Goal: Check status: Check status

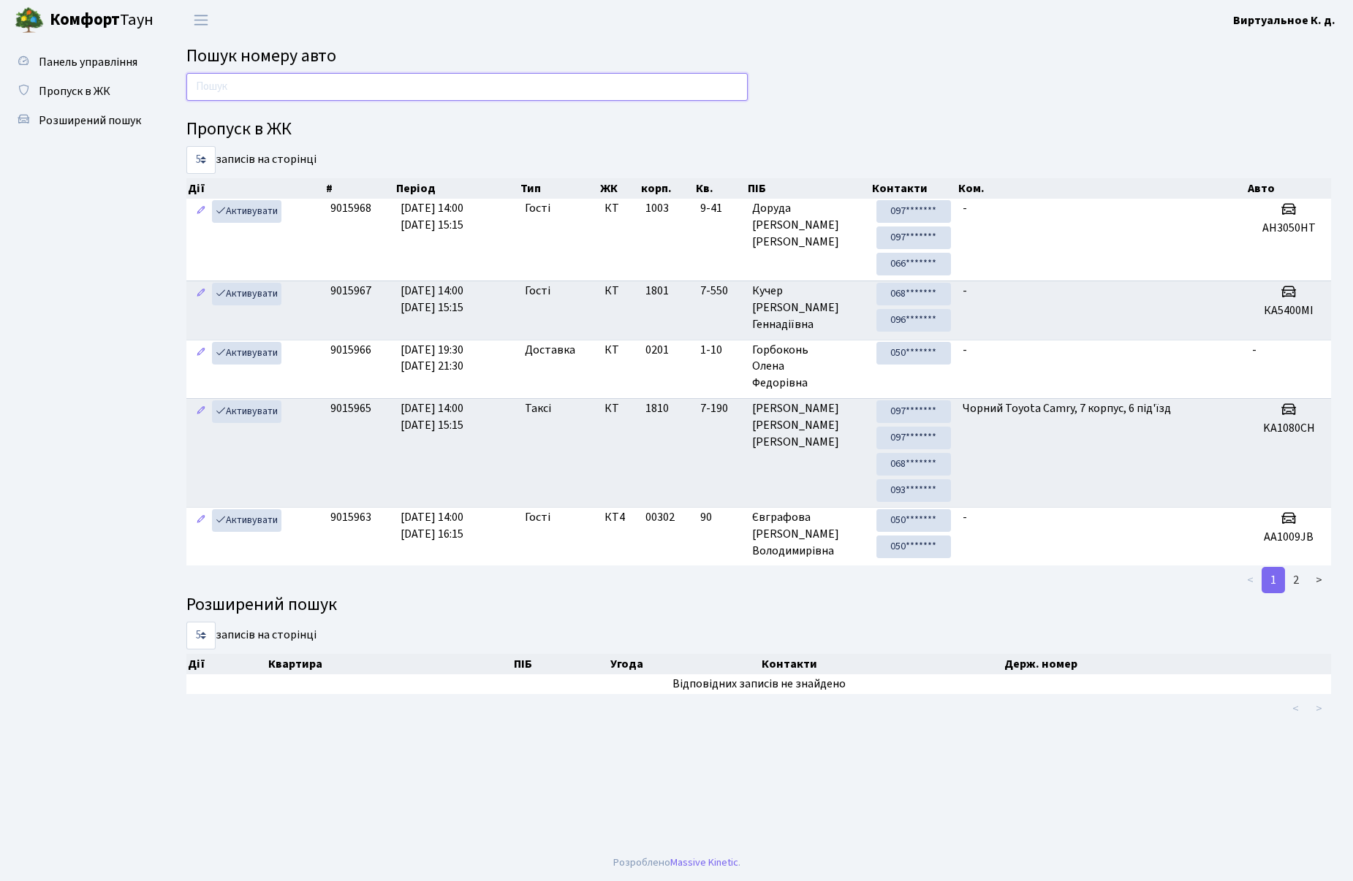
click at [435, 91] on input "text" at bounding box center [466, 87] width 561 height 28
paste input "AA6363EK Now"
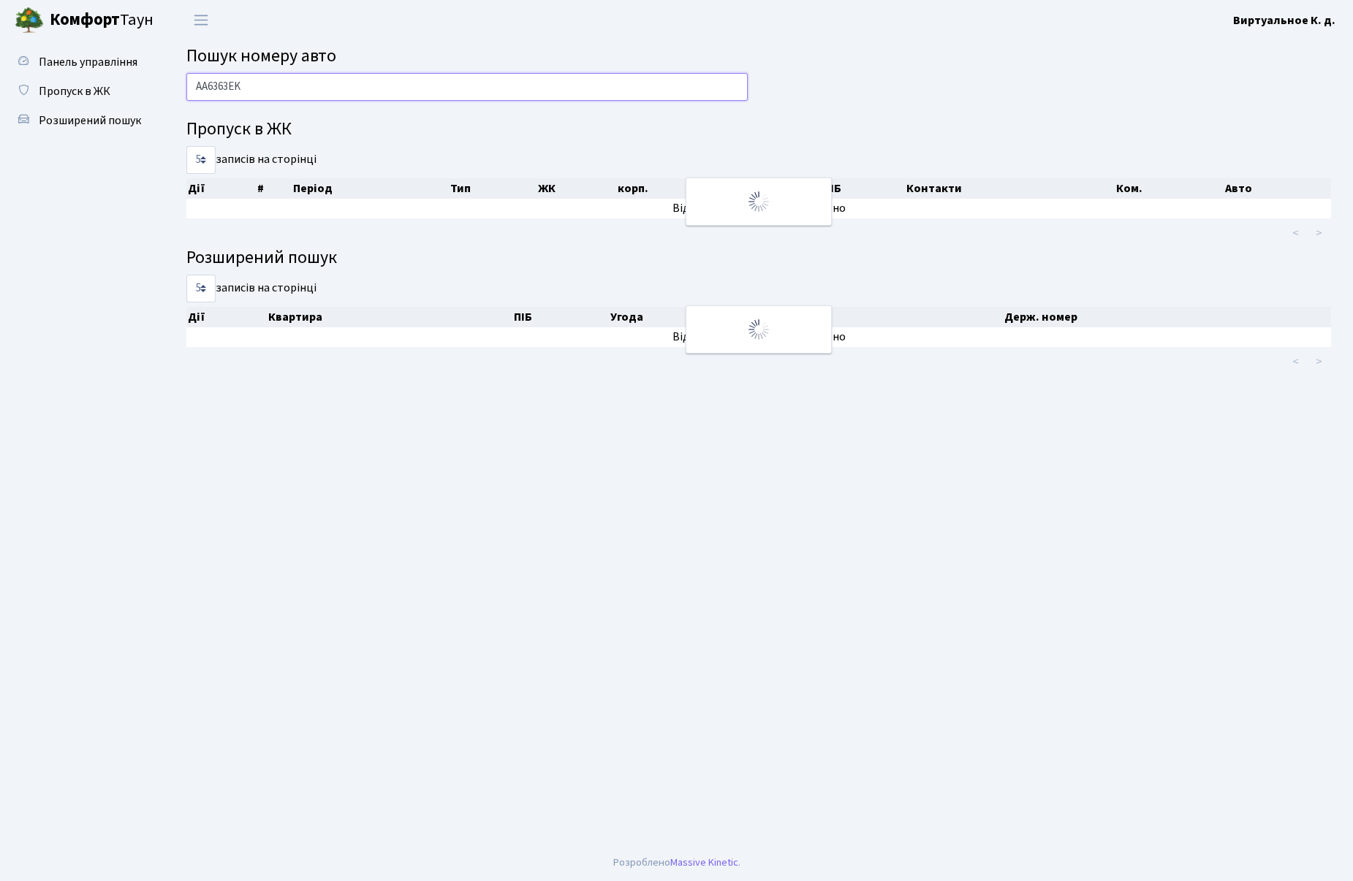
type input "AA6363EK"
drag, startPoint x: 297, startPoint y: 88, endPoint x: 51, endPoint y: 63, distance: 246.8
click at [51, 63] on div "Панель управління Пропуск в ЖК Розширений пошук Пошук номеру авто AA6363EK Проп…" at bounding box center [676, 442] width 1353 height 805
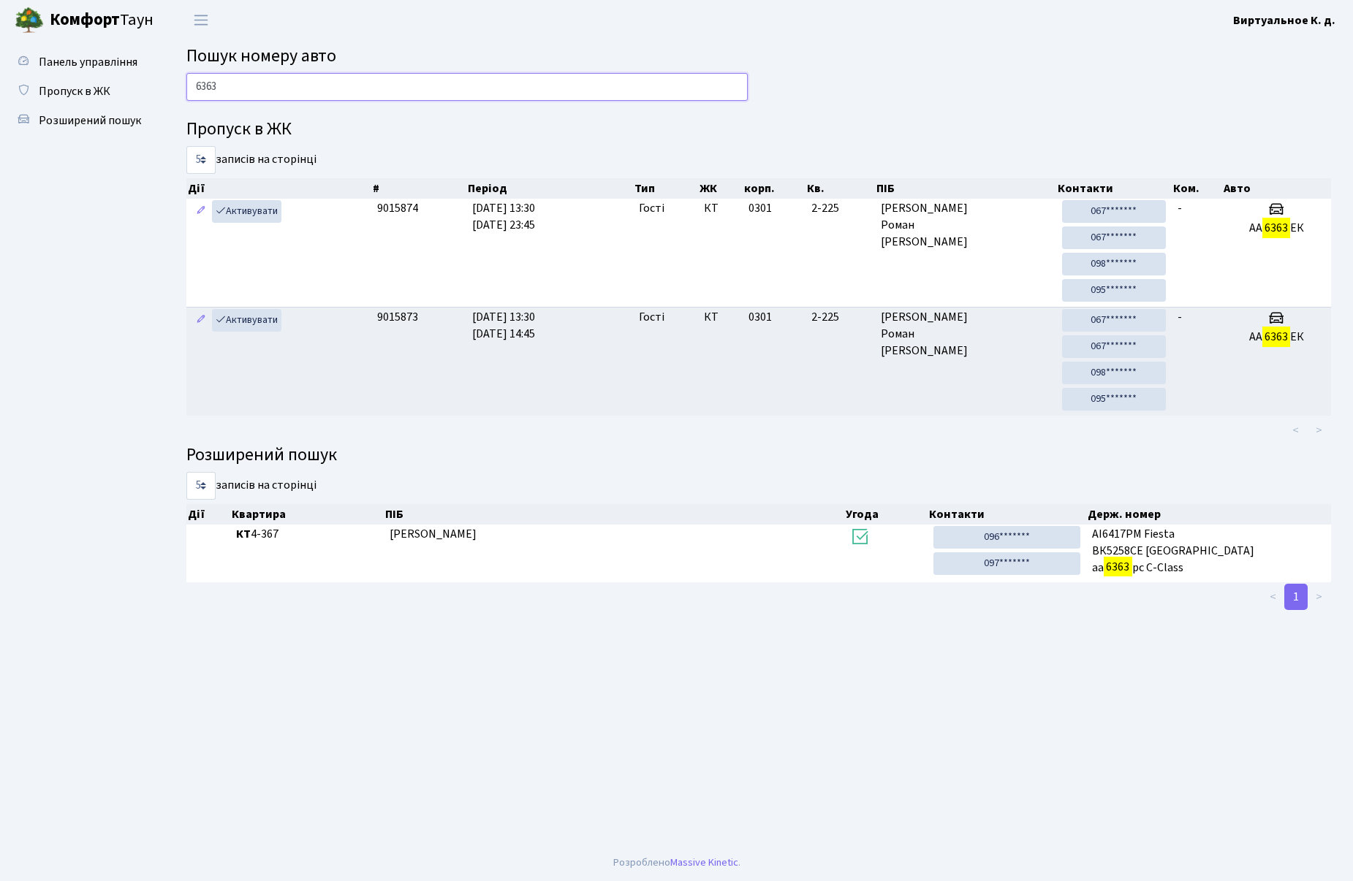
type input "6363"
drag, startPoint x: 902, startPoint y: 775, endPoint x: 895, endPoint y: 753, distance: 22.9
click at [902, 775] on main "Пошук номеру авто 6363 Пропуск в ЖК 5 10 25 50 записів на сторінці Дії # Період…" at bounding box center [758, 442] width 1188 height 805
click at [4, 567] on div "Панель управління Пропуск в ЖК Розширений пошук" at bounding box center [82, 442] width 164 height 805
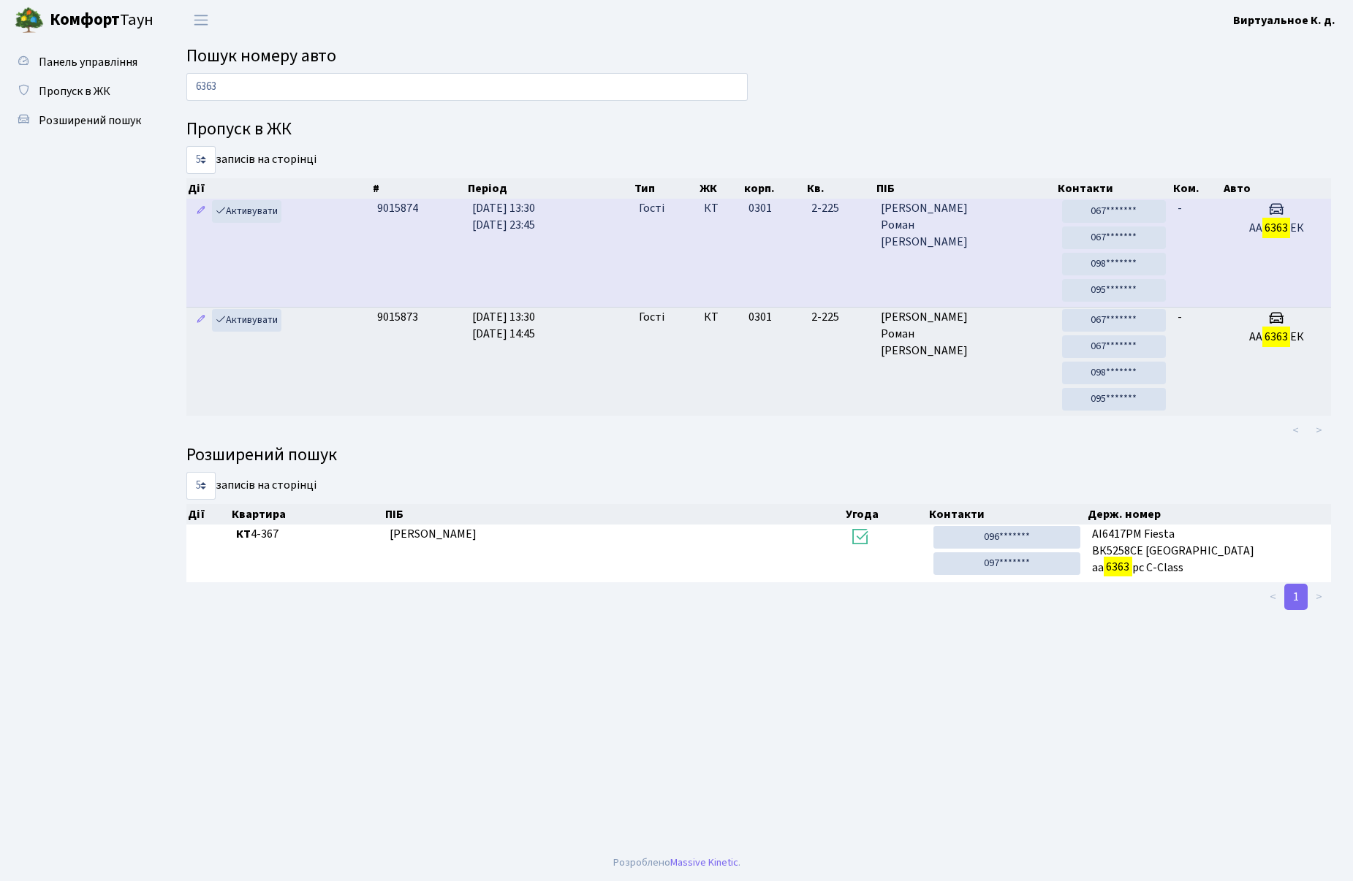
click at [738, 232] on td "КТ" at bounding box center [720, 253] width 45 height 108
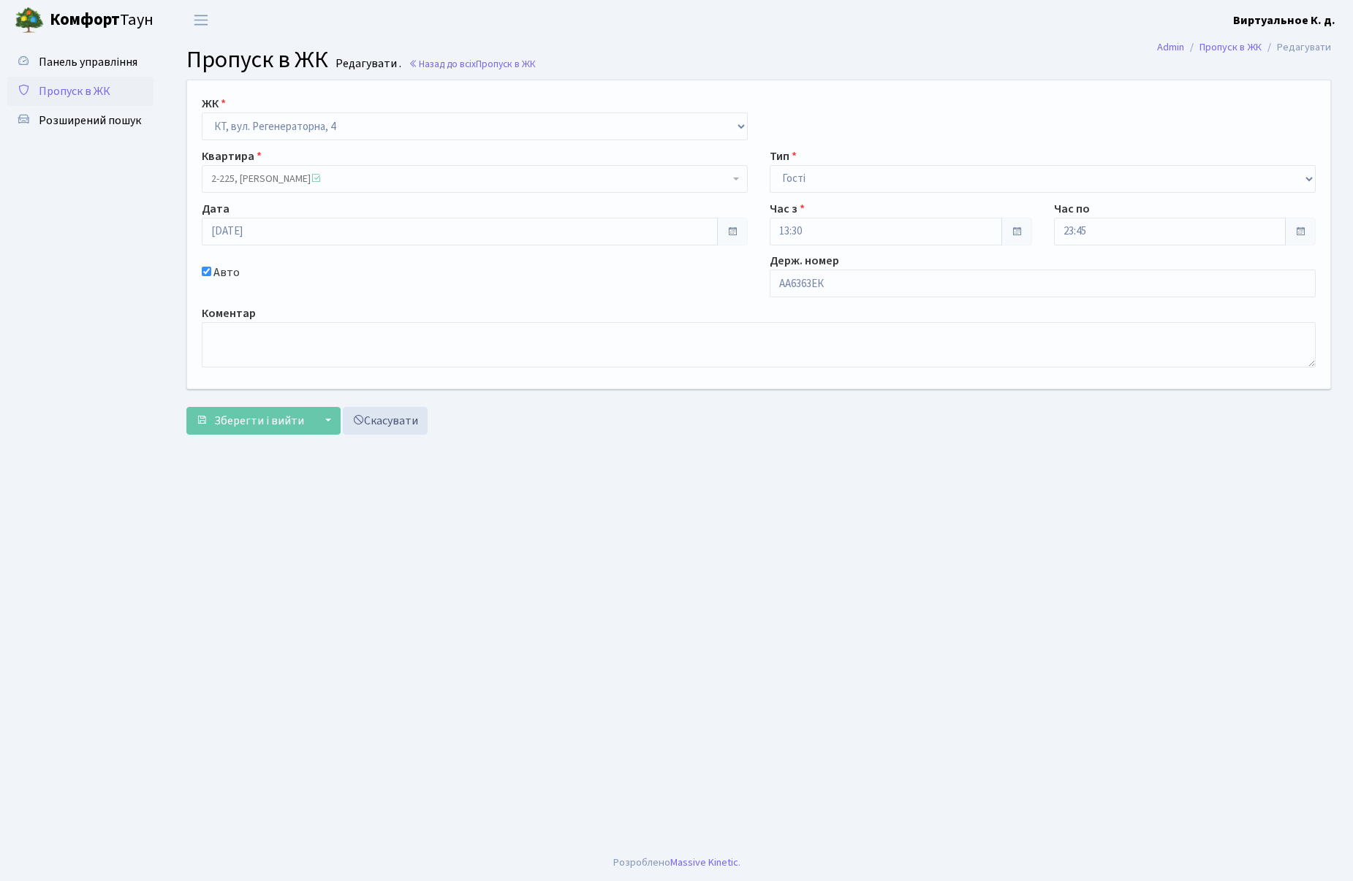
drag, startPoint x: 99, startPoint y: 90, endPoint x: 0, endPoint y: 257, distance: 193.6
click at [99, 90] on span "Пропуск в ЖК" at bounding box center [75, 91] width 72 height 16
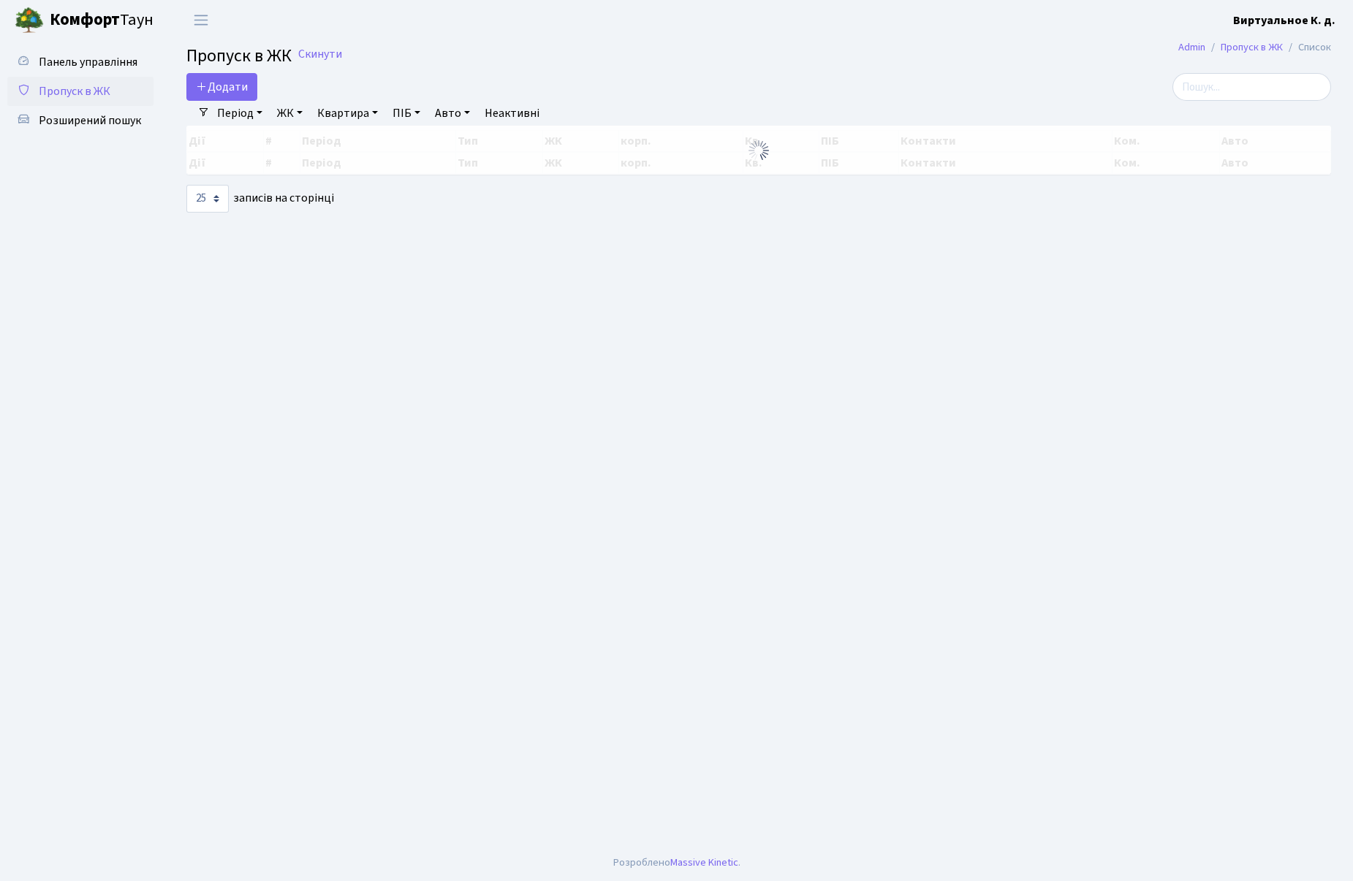
select select "25"
